Goal: Task Accomplishment & Management: Manage account settings

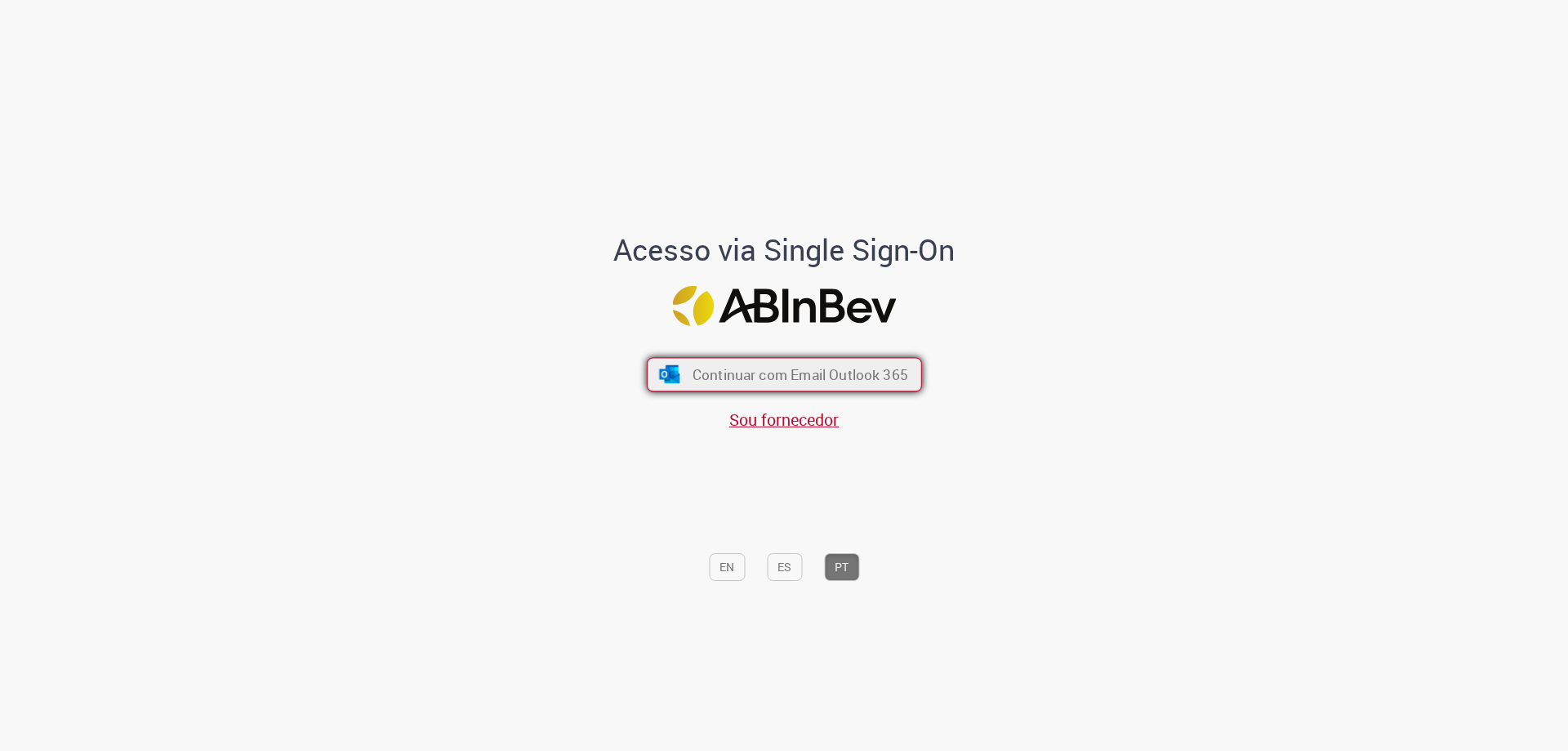
click at [845, 375] on span "Continuar com Email Outlook 365" at bounding box center [799, 375] width 216 height 19
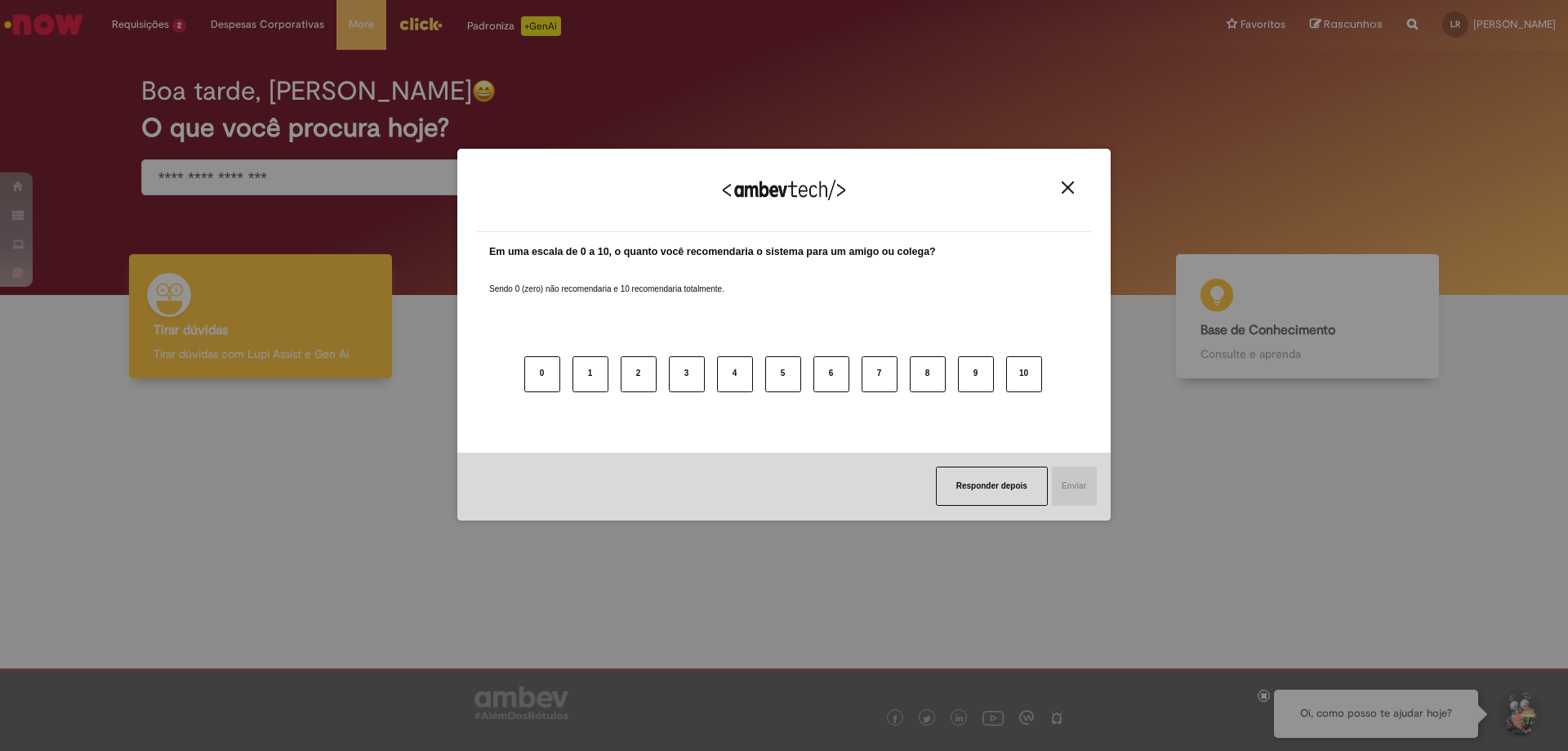
click at [1066, 183] on img "Close" at bounding box center [1068, 187] width 12 height 12
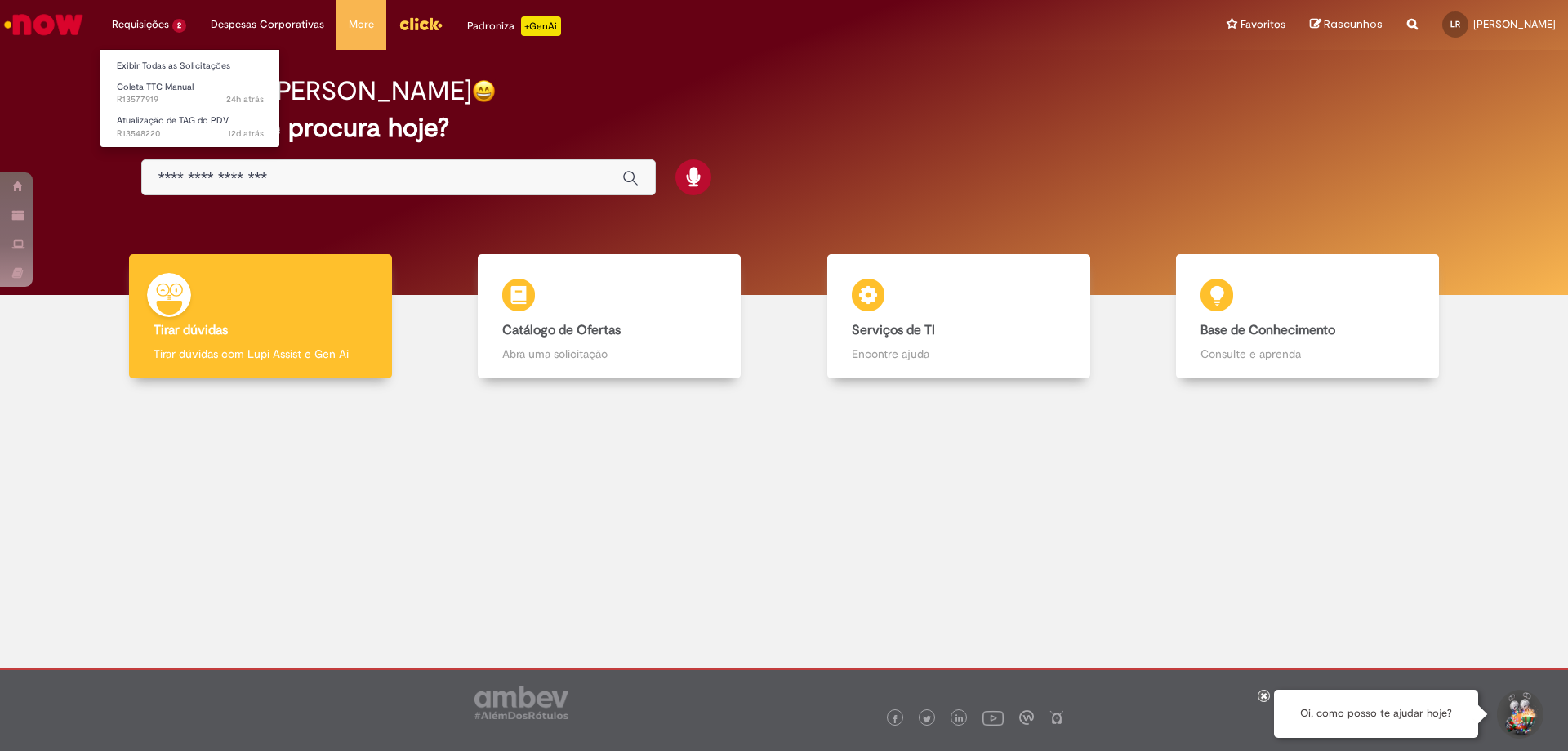
click at [179, 28] on li "Requisições 2 Exibir Todas as Solicitações Coleta TTC Manual 24h atrás 24 horas…" at bounding box center [149, 24] width 99 height 49
click at [179, 95] on span "24h atrás 24 horas atrás R13577919" at bounding box center [190, 100] width 147 height 13
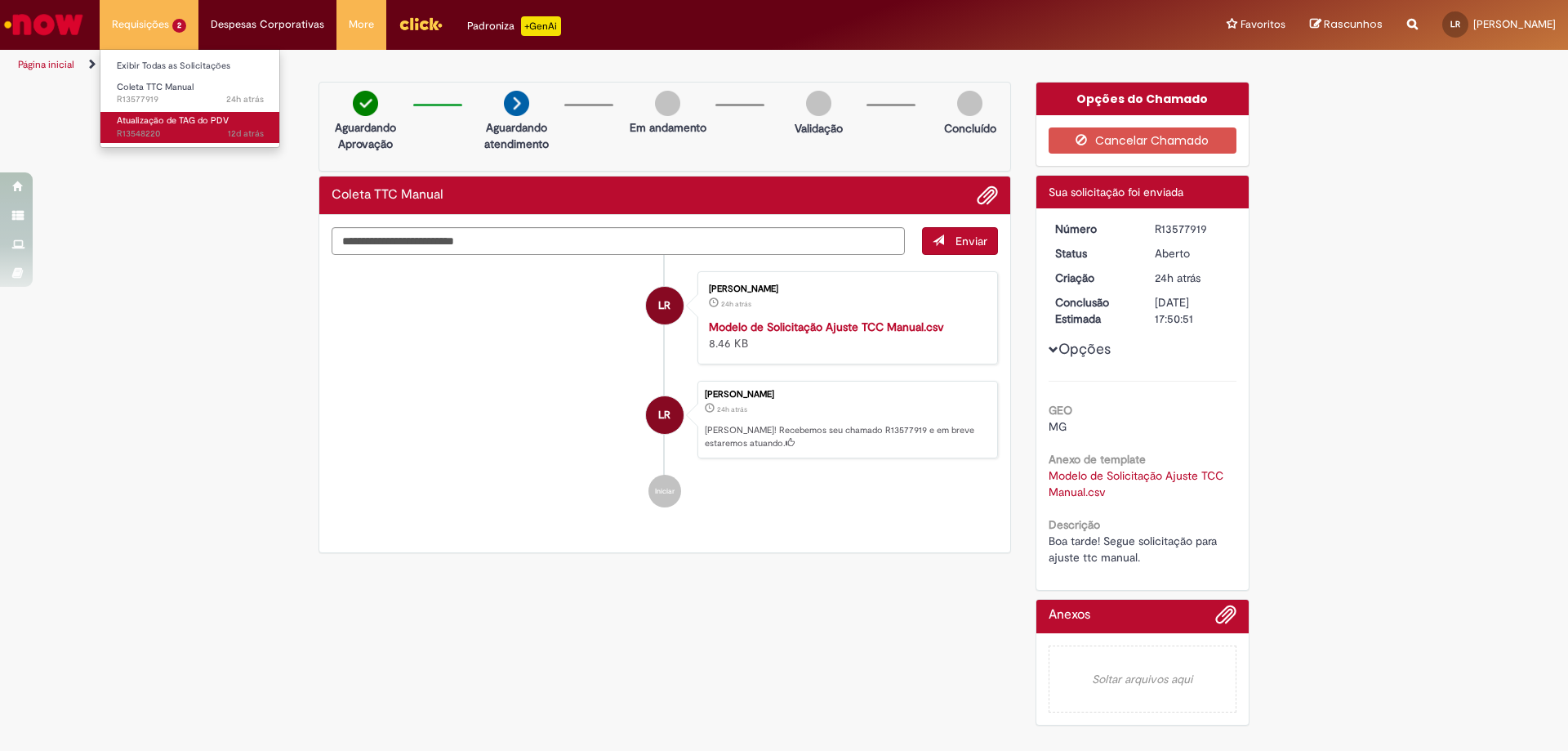
click at [173, 123] on span "Atualização de TAG do PDV" at bounding box center [173, 120] width 112 height 12
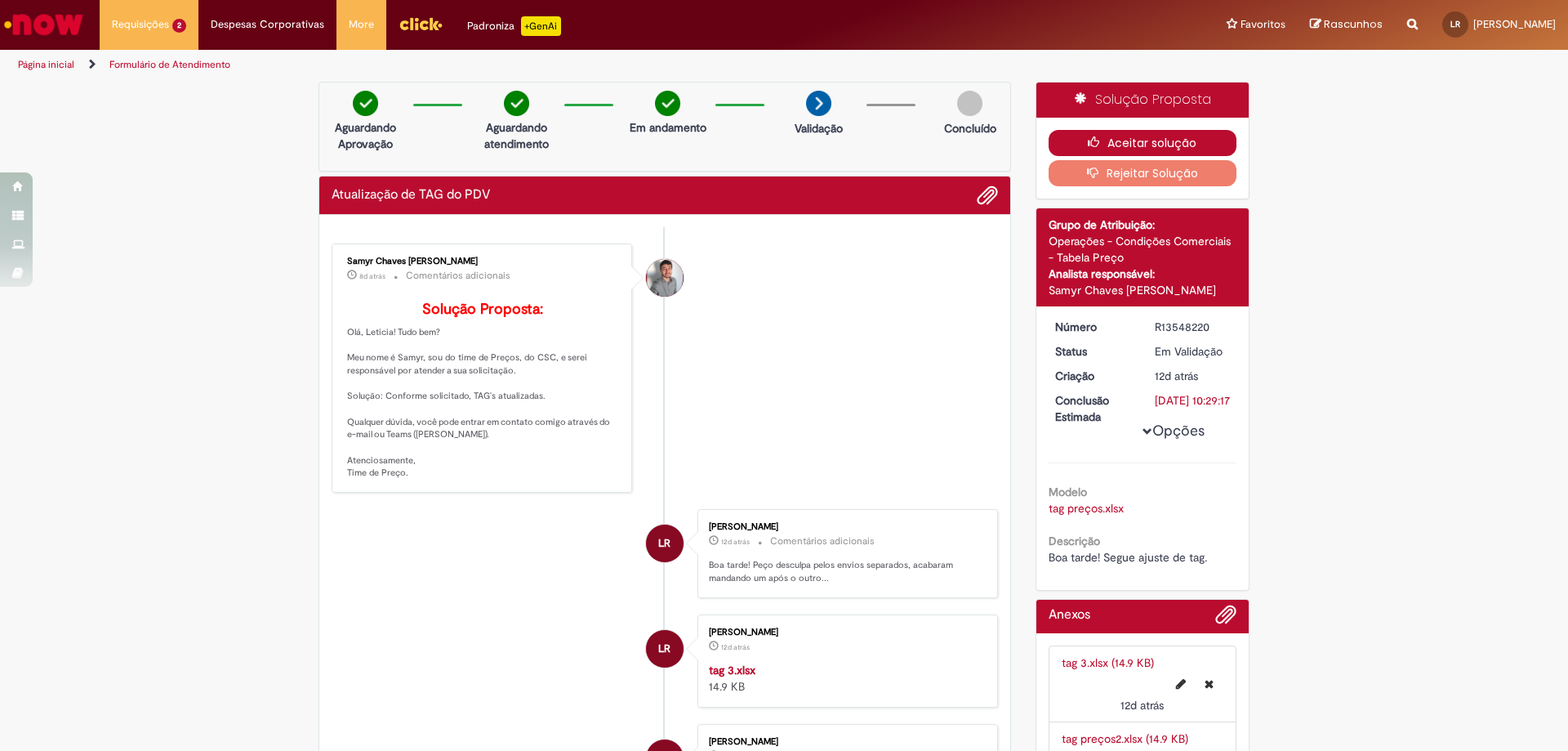
click at [1146, 140] on button "Aceitar solução" at bounding box center [1143, 142] width 188 height 26
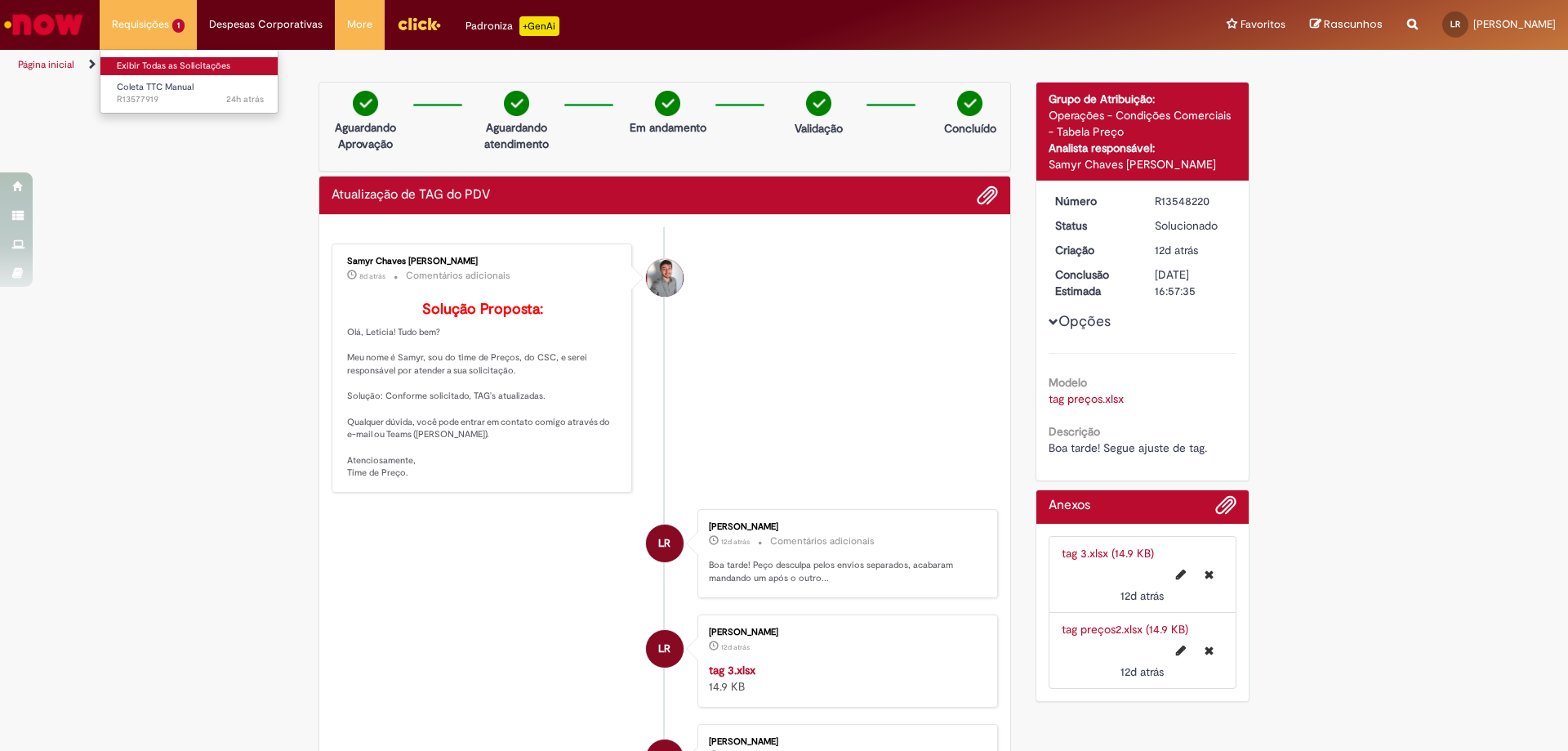
click at [172, 68] on link "Exibir Todas as Solicitações" at bounding box center [190, 66] width 180 height 18
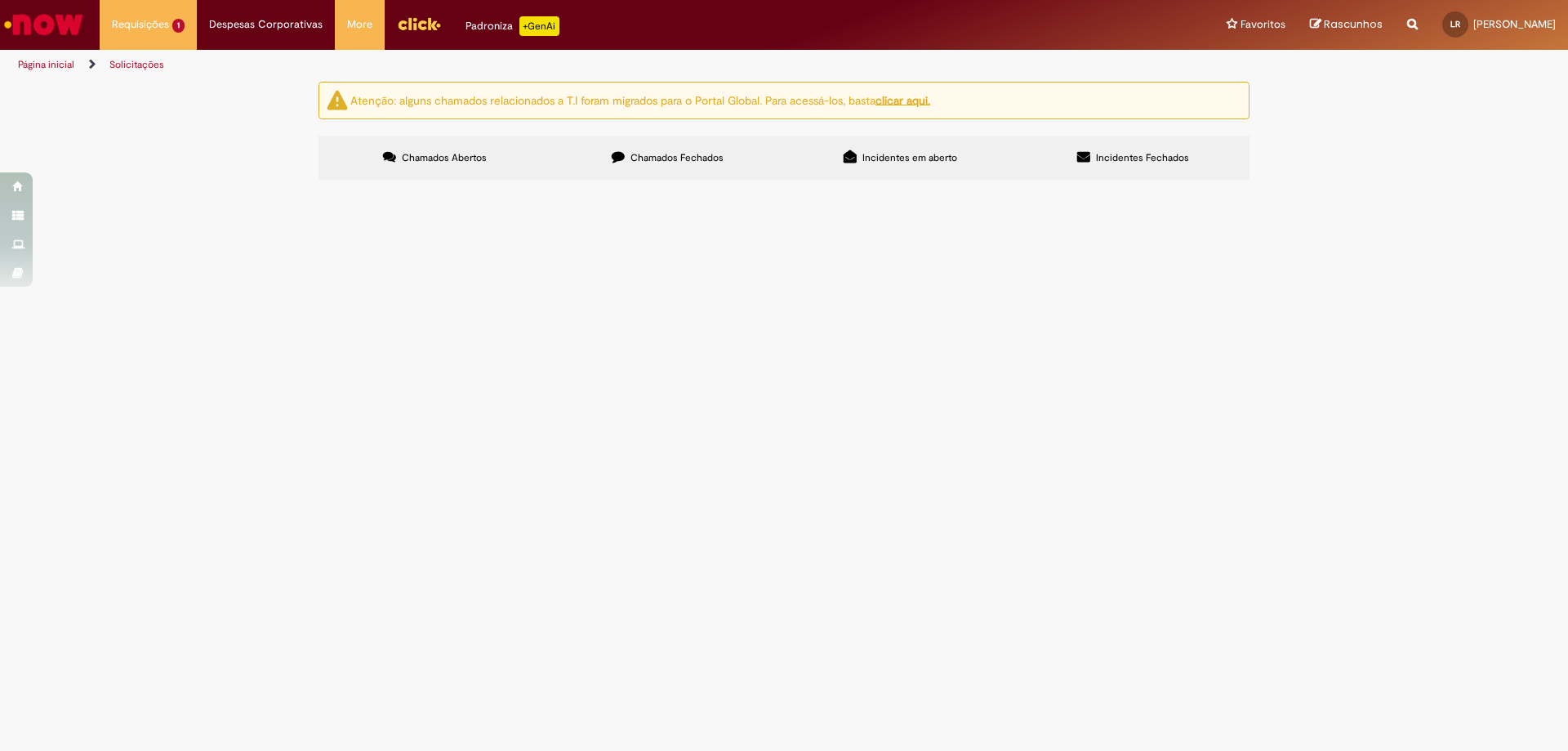
click at [651, 157] on span "Chamados Fechados" at bounding box center [677, 157] width 93 height 13
click at [0, 0] on span "Tabela de Preço Rota" at bounding box center [0, 0] width 0 height 0
click at [0, 0] on span "Boa tarde! Segue template para cadastro!" at bounding box center [0, 0] width 0 height 0
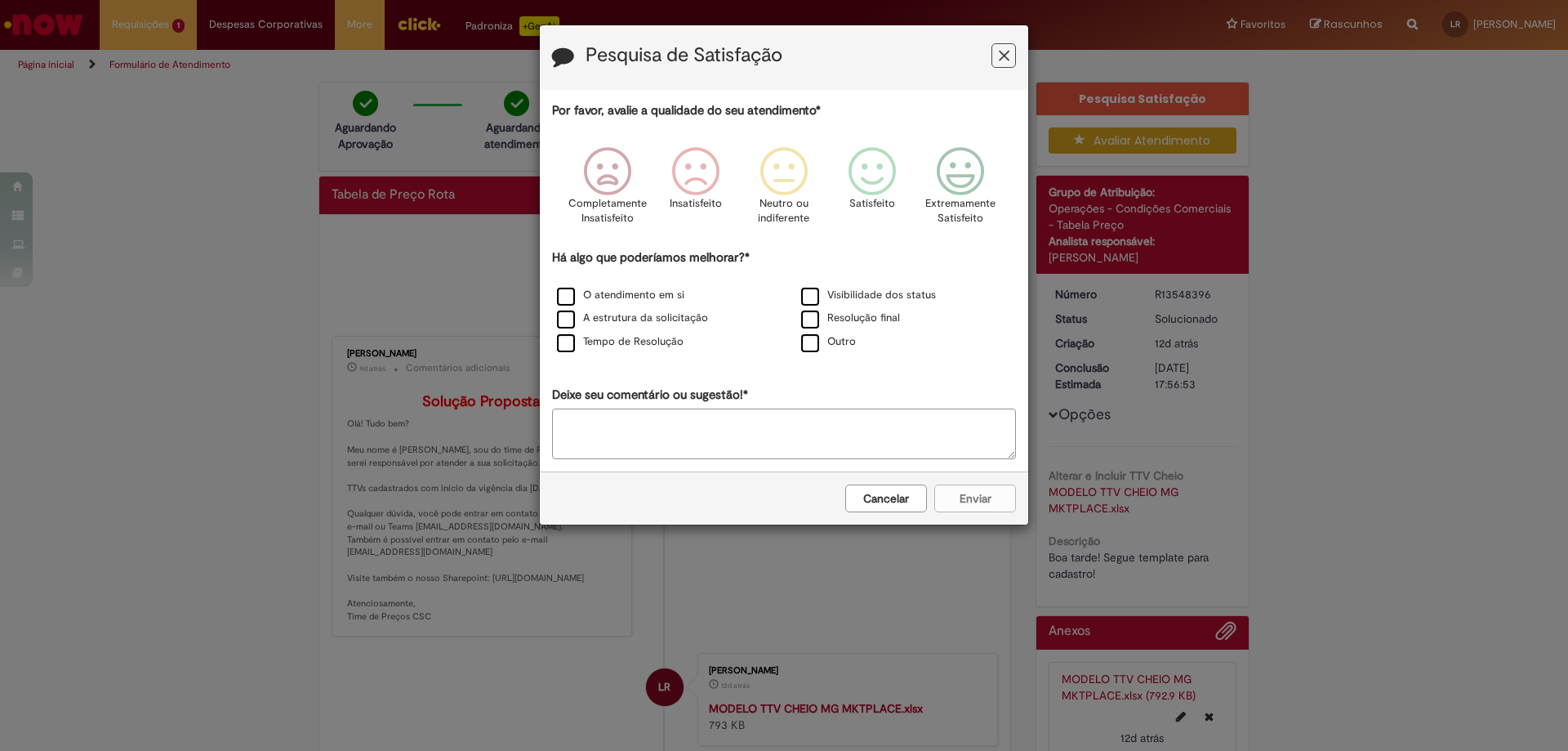
click at [910, 502] on button "Cancelar" at bounding box center [885, 497] width 82 height 28
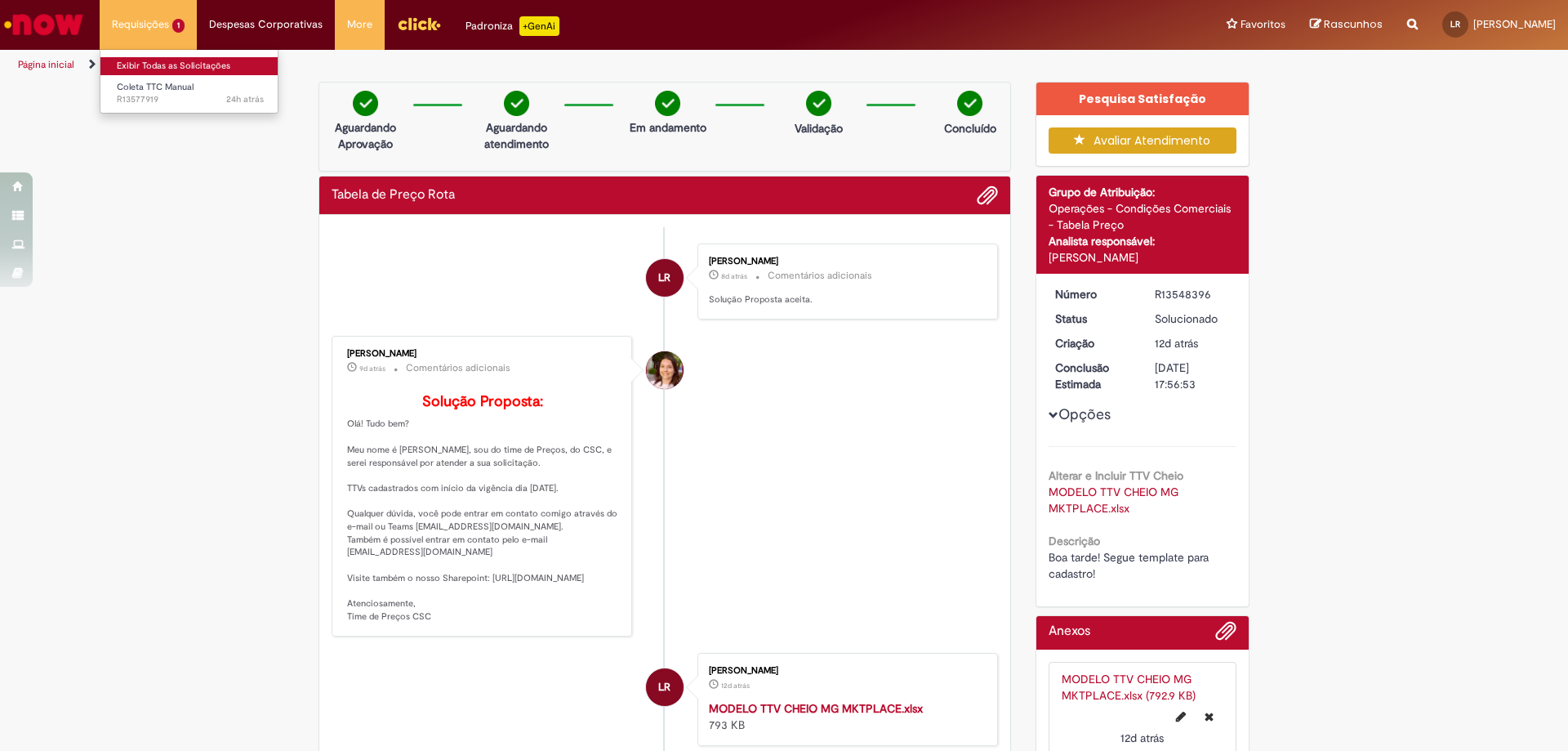
click at [135, 58] on link "Exibir Todas as Solicitações" at bounding box center [190, 66] width 180 height 18
